Goal: Find specific page/section: Find specific page/section

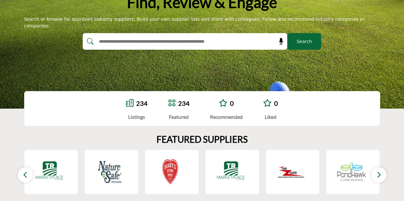
scroll to position [95, 0]
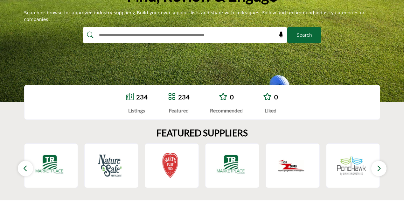
click at [134, 100] on div "234" at bounding box center [137, 97] width 22 height 10
click at [140, 97] on link "234" at bounding box center [141, 97] width 11 height 8
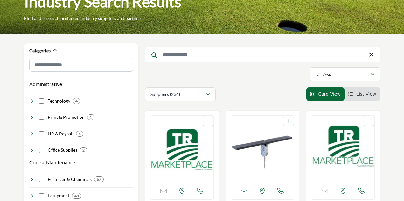
scroll to position [39, 0]
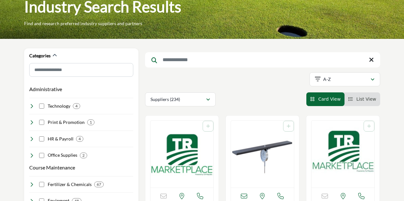
click at [361, 102] on li "List View" at bounding box center [363, 99] width 36 height 14
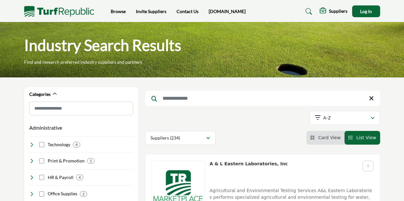
click at [72, 11] on img at bounding box center [61, 11] width 74 height 11
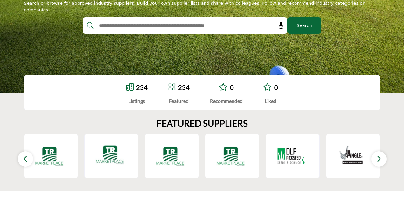
scroll to position [113, 0]
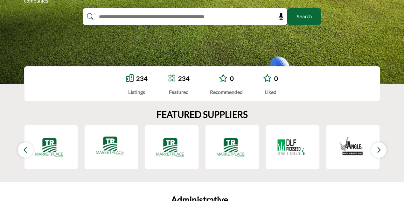
click at [183, 80] on link "234" at bounding box center [183, 78] width 11 height 8
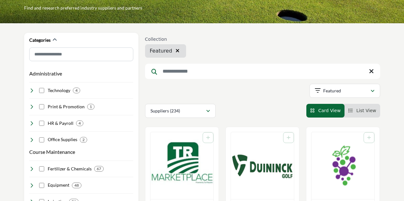
scroll to position [61, 0]
